Goal: Check status

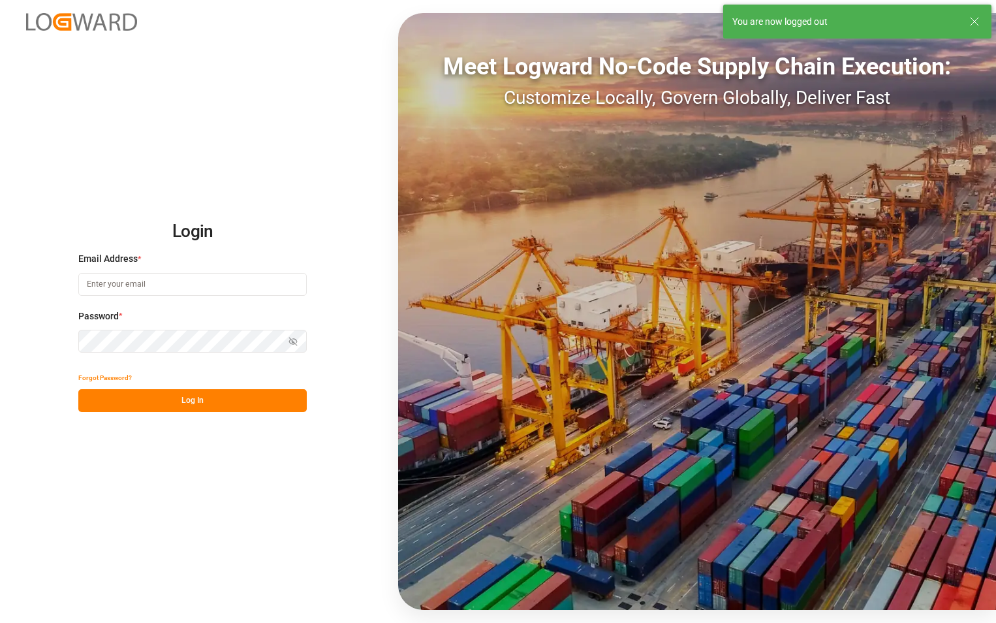
type input "[PERSON_NAME][EMAIL_ADDRESS][DOMAIN_NAME]"
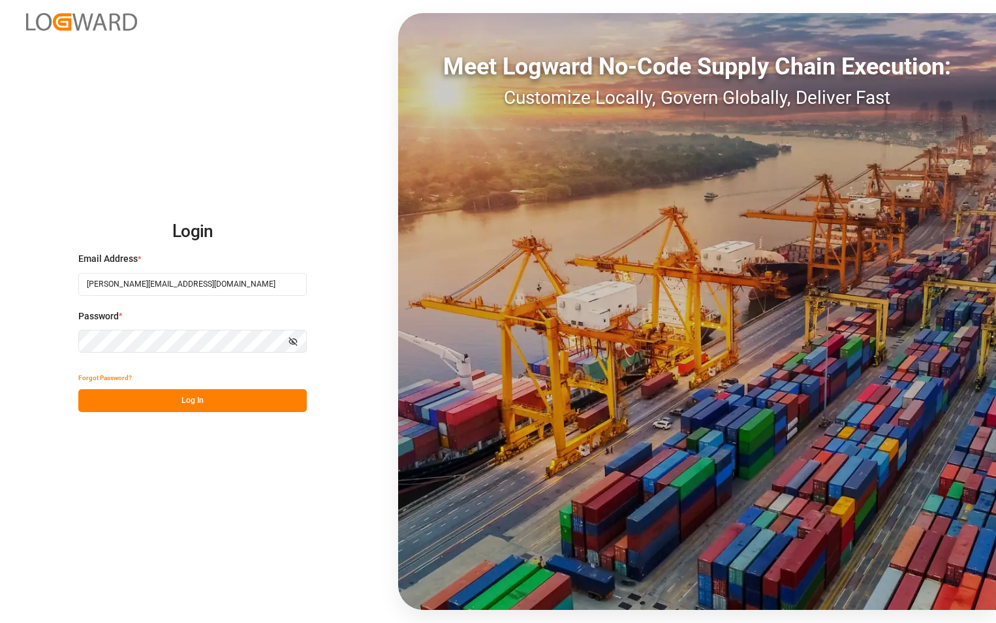
click at [180, 405] on button "Log In" at bounding box center [192, 400] width 228 height 23
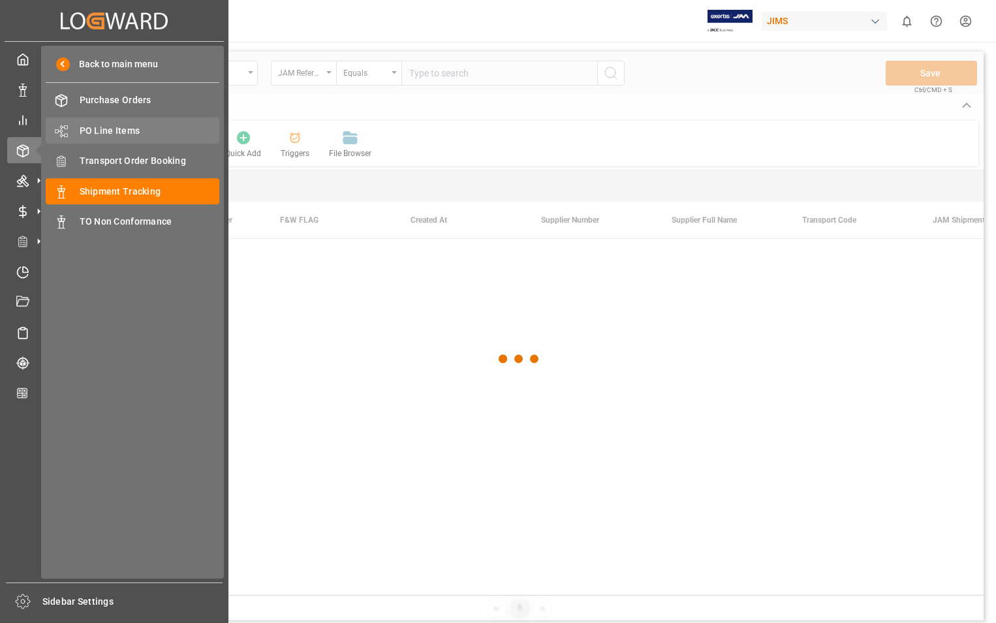
click at [87, 130] on span "PO Line Items" at bounding box center [150, 131] width 140 height 14
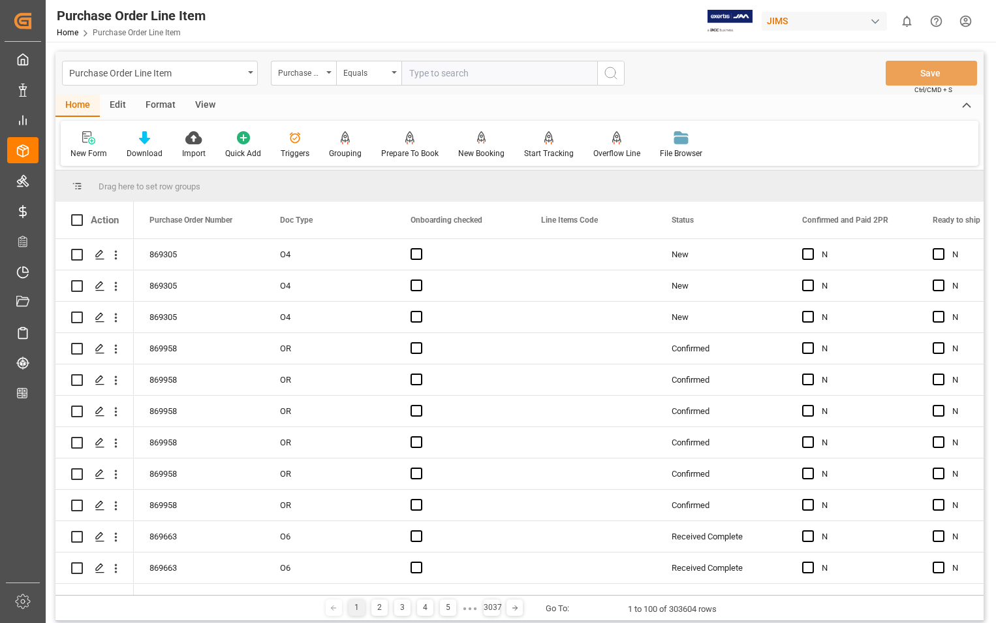
click at [467, 70] on input "text" at bounding box center [499, 73] width 196 height 25
type input "870105"
click at [615, 70] on circle "search button" at bounding box center [610, 72] width 10 height 10
